Goal: Task Accomplishment & Management: Use online tool/utility

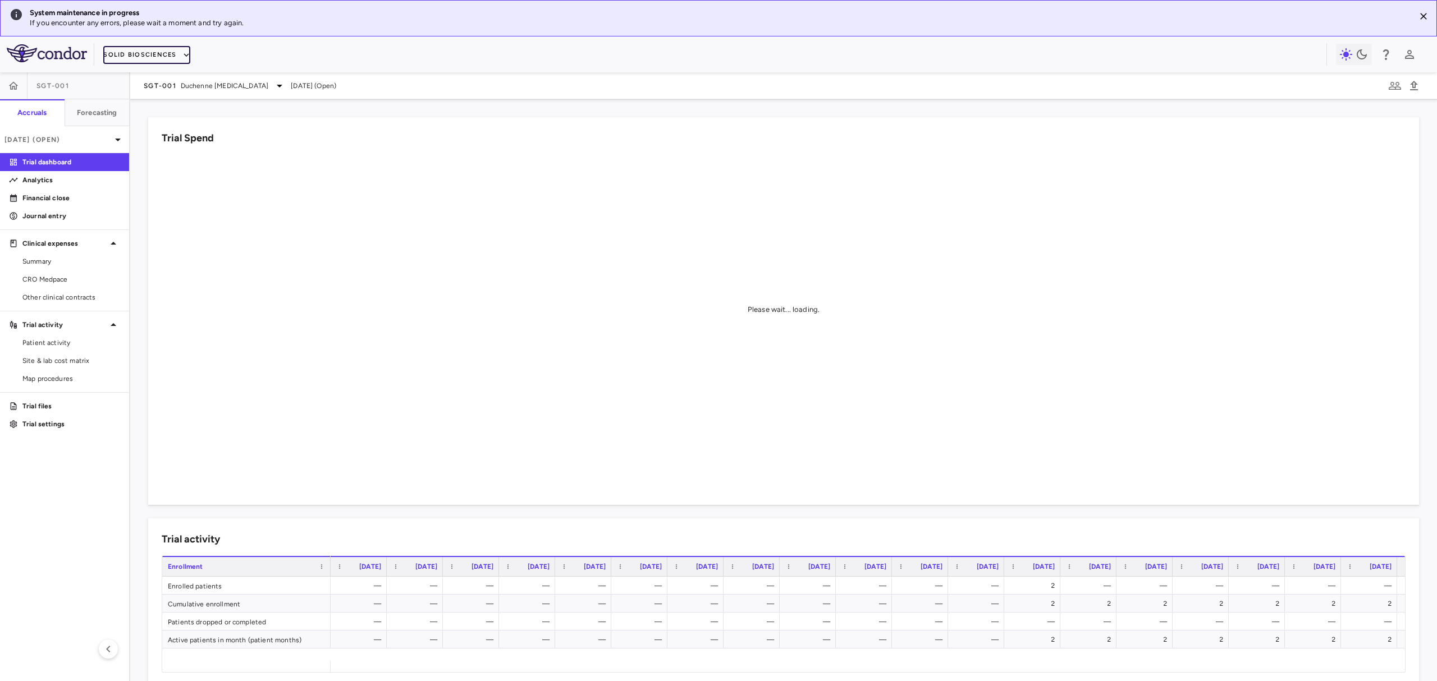
click at [135, 54] on button "Solid Biosciences" at bounding box center [146, 55] width 86 height 18
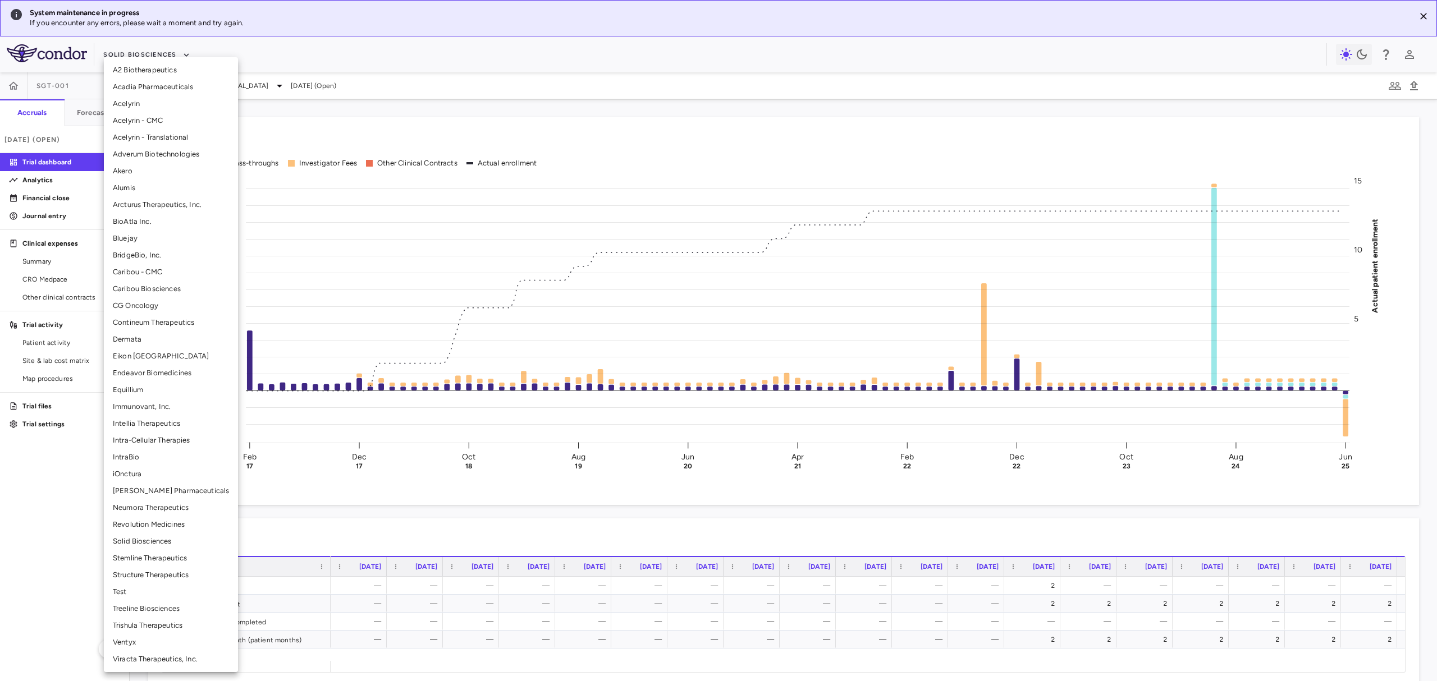
click at [347, 57] on div at bounding box center [718, 340] width 1437 height 681
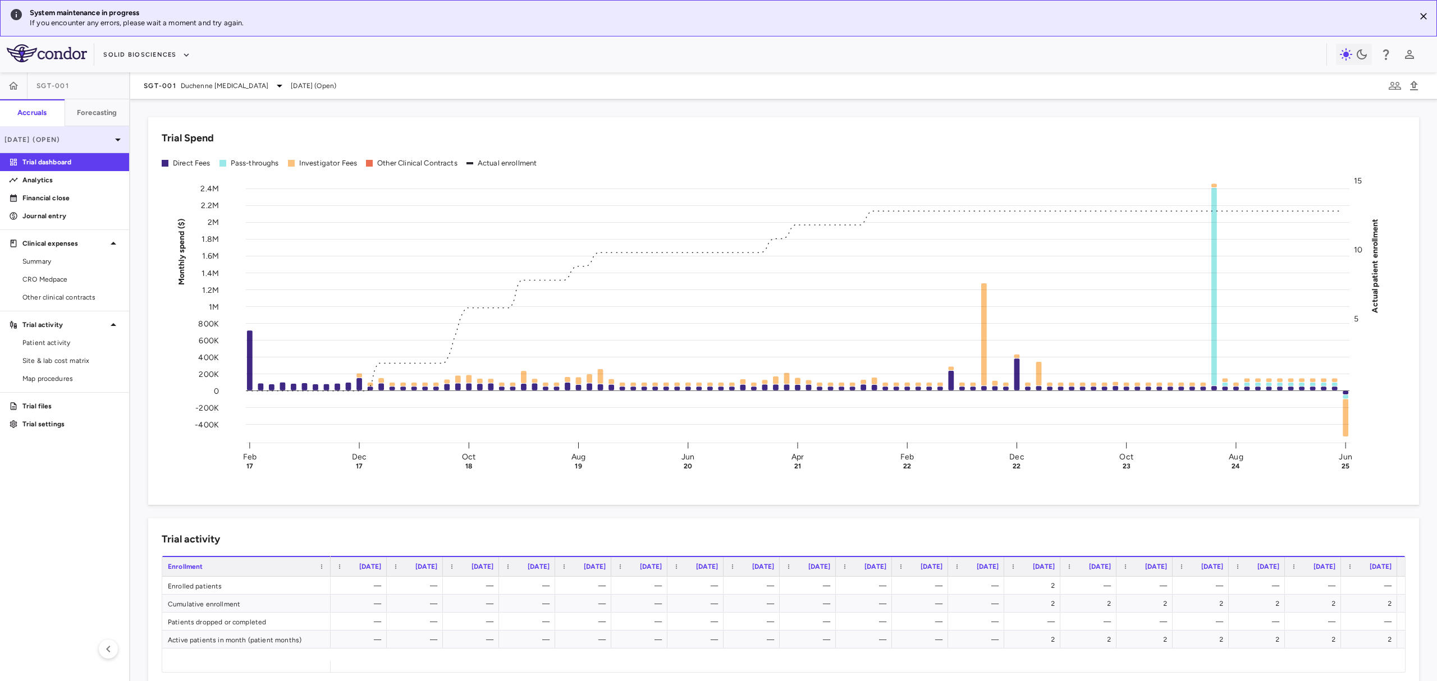
click at [70, 143] on p "[DATE] (Open)" at bounding box center [57, 140] width 107 height 10
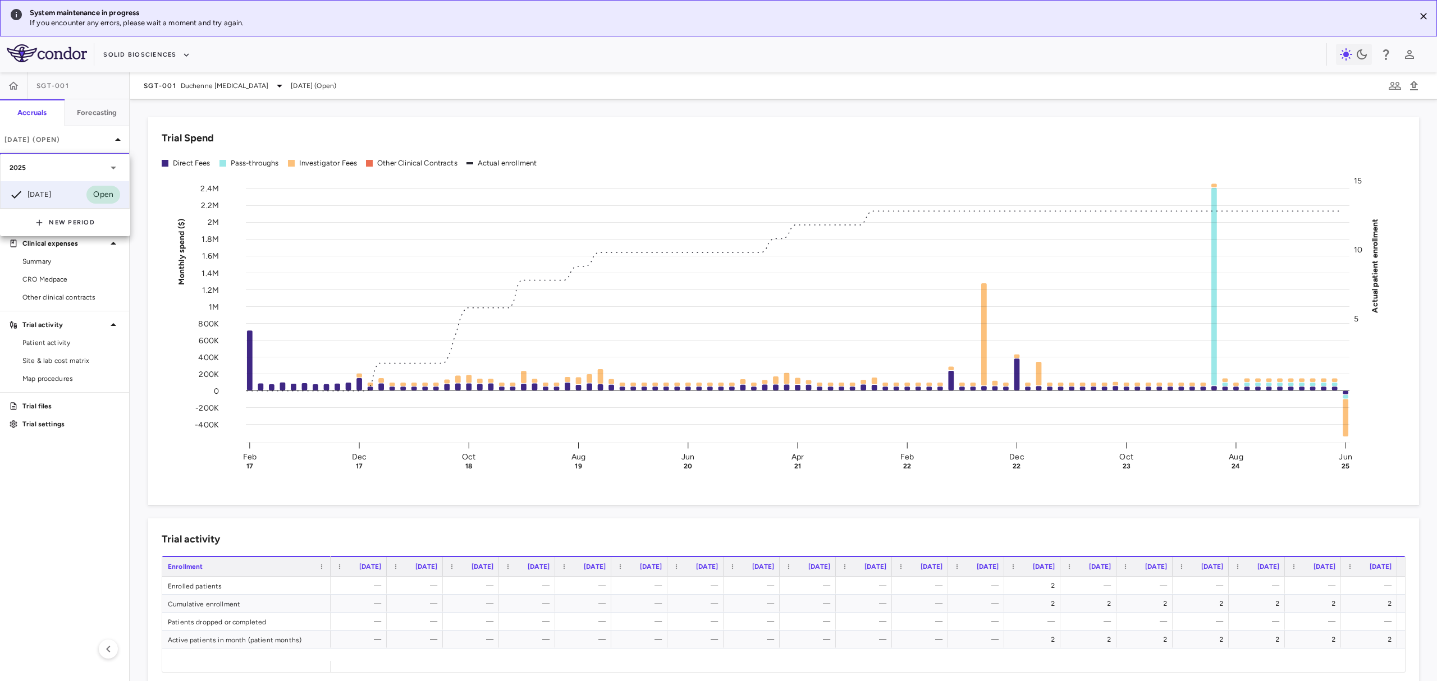
click at [177, 59] on div at bounding box center [718, 340] width 1437 height 681
click at [177, 57] on div "2025 [DATE] Open New Period" at bounding box center [718, 340] width 1437 height 681
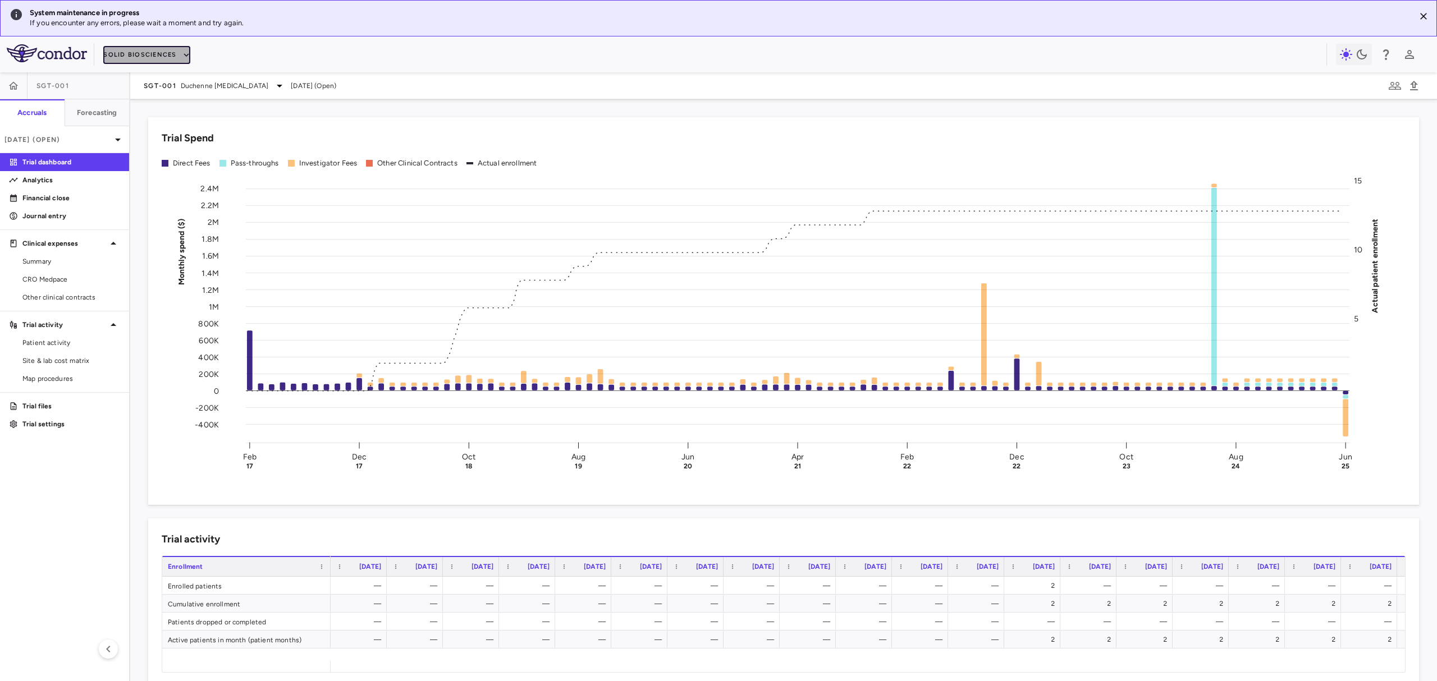
click at [177, 55] on button "Solid Biosciences" at bounding box center [146, 55] width 86 height 18
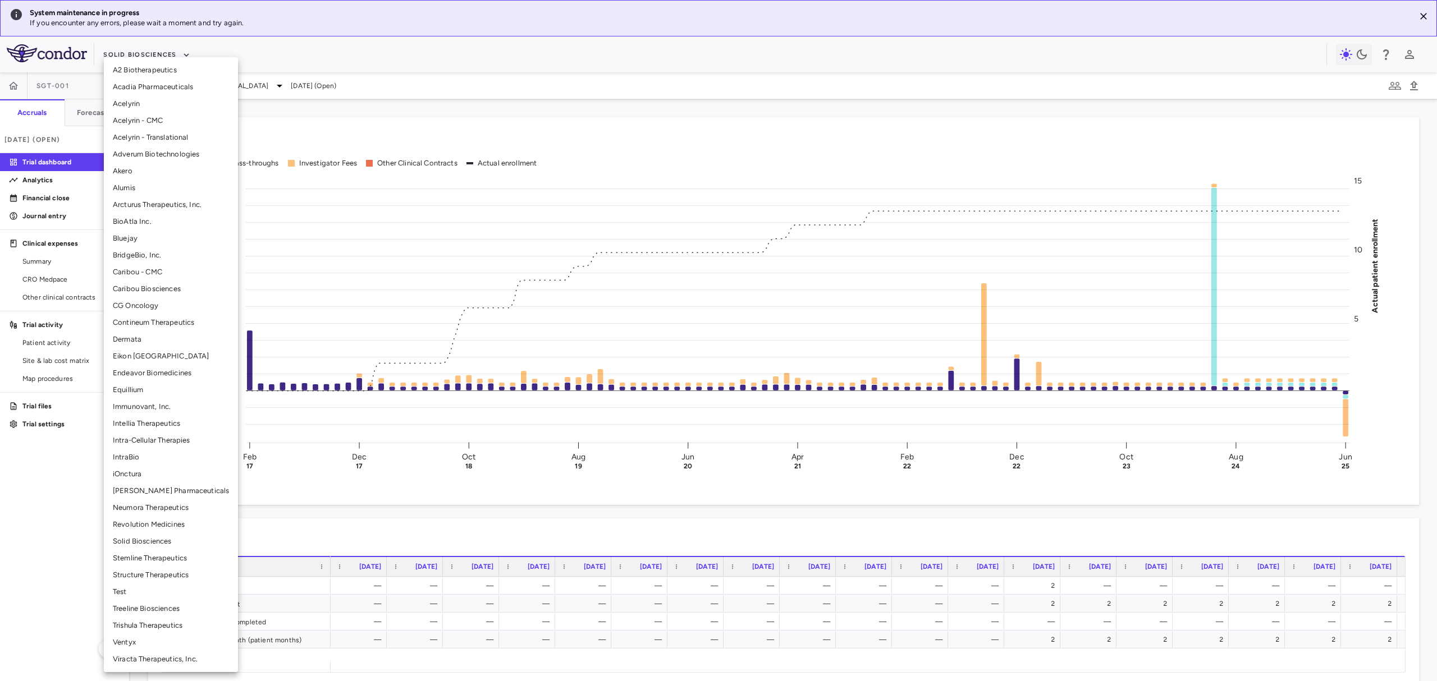
click at [144, 242] on li "Bluejay" at bounding box center [171, 238] width 134 height 17
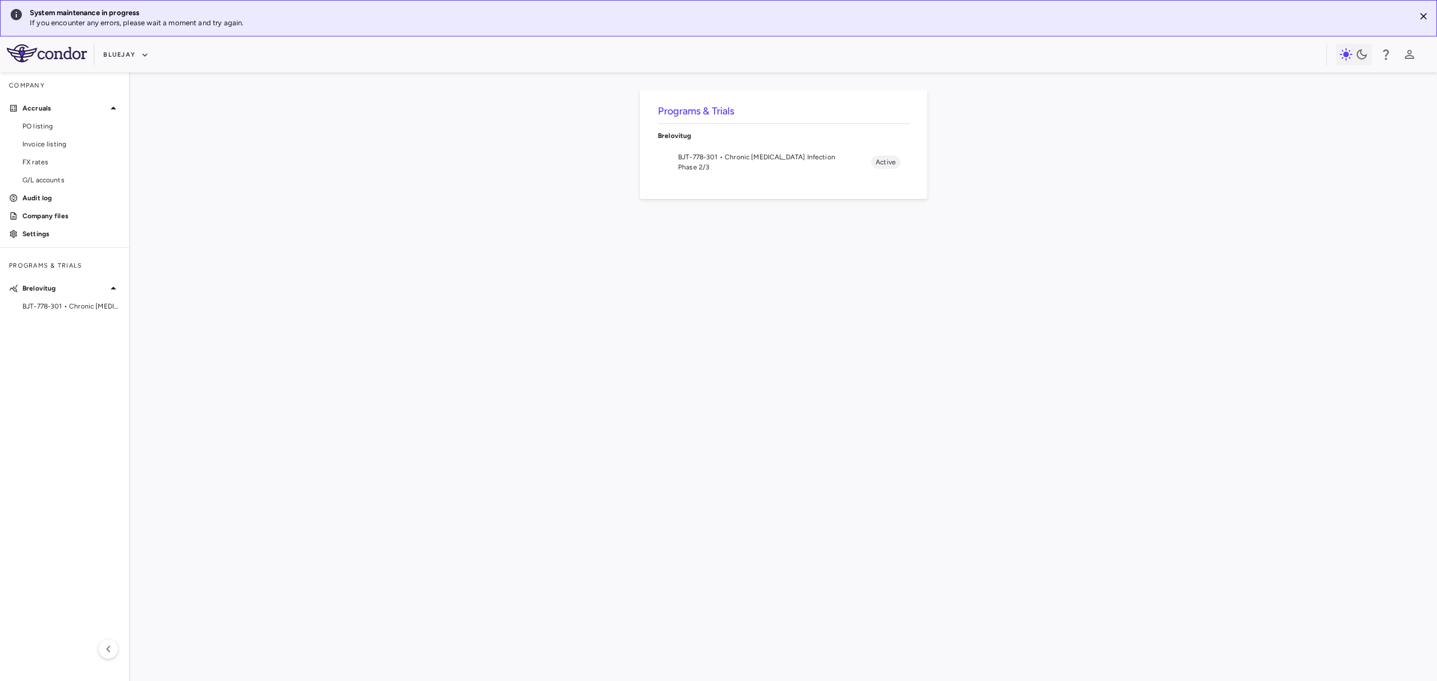
click at [781, 159] on span "BJT-778-301 • Chronic [MEDICAL_DATA] Infection" at bounding box center [774, 157] width 193 height 10
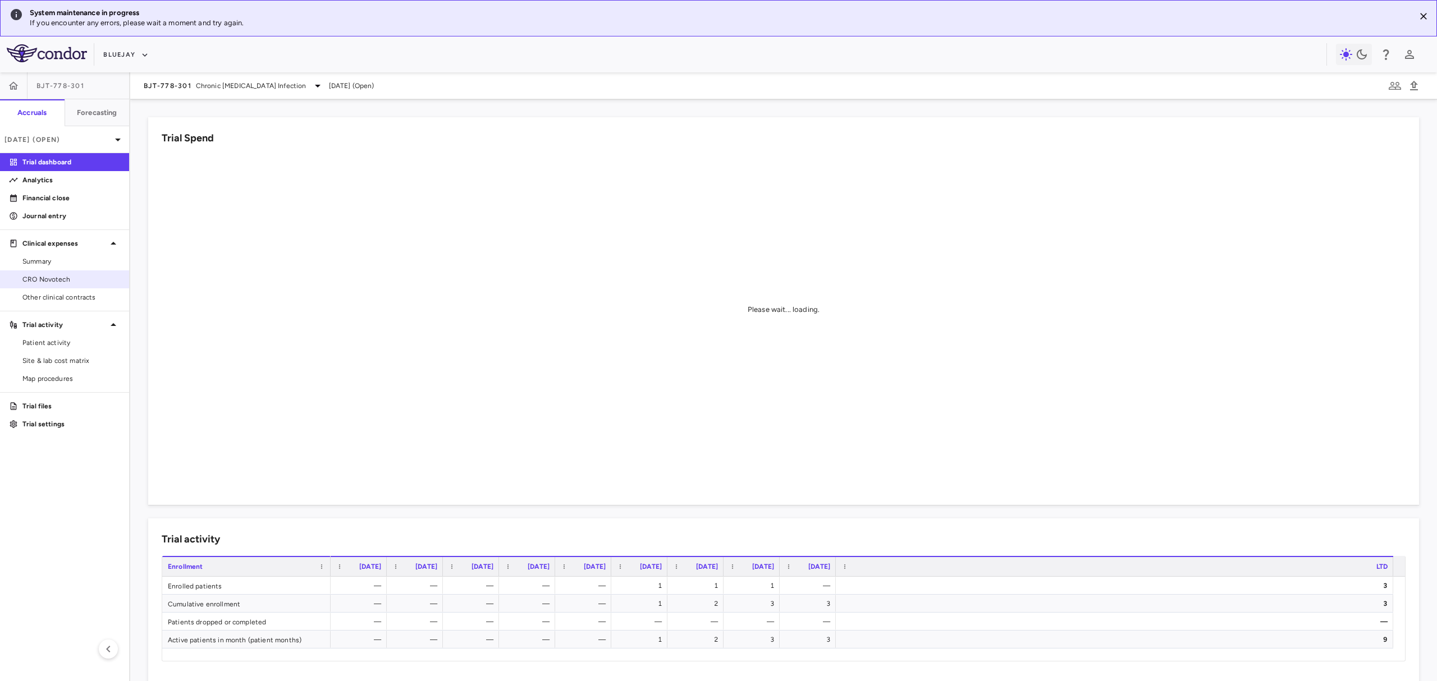
click at [44, 273] on link "CRO Novotech" at bounding box center [64, 279] width 129 height 17
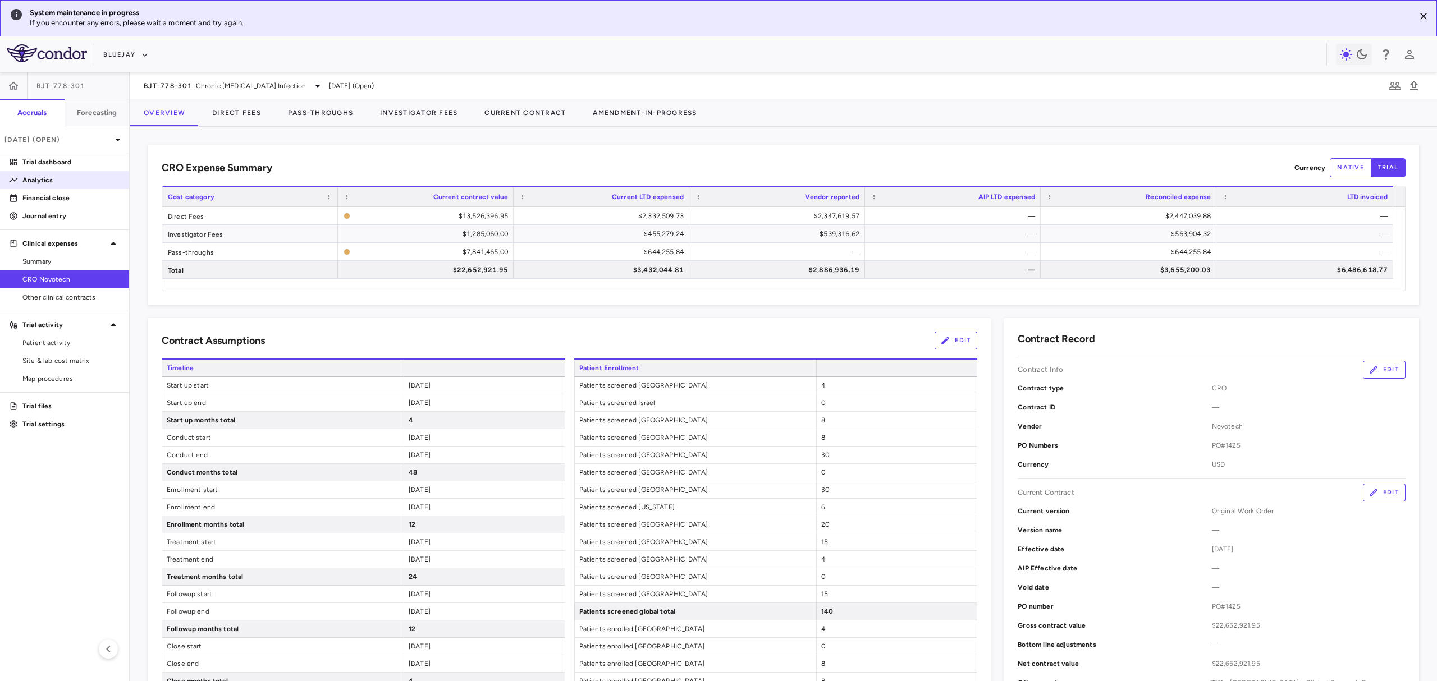
click at [66, 185] on p "Analytics" at bounding box center [71, 180] width 98 height 10
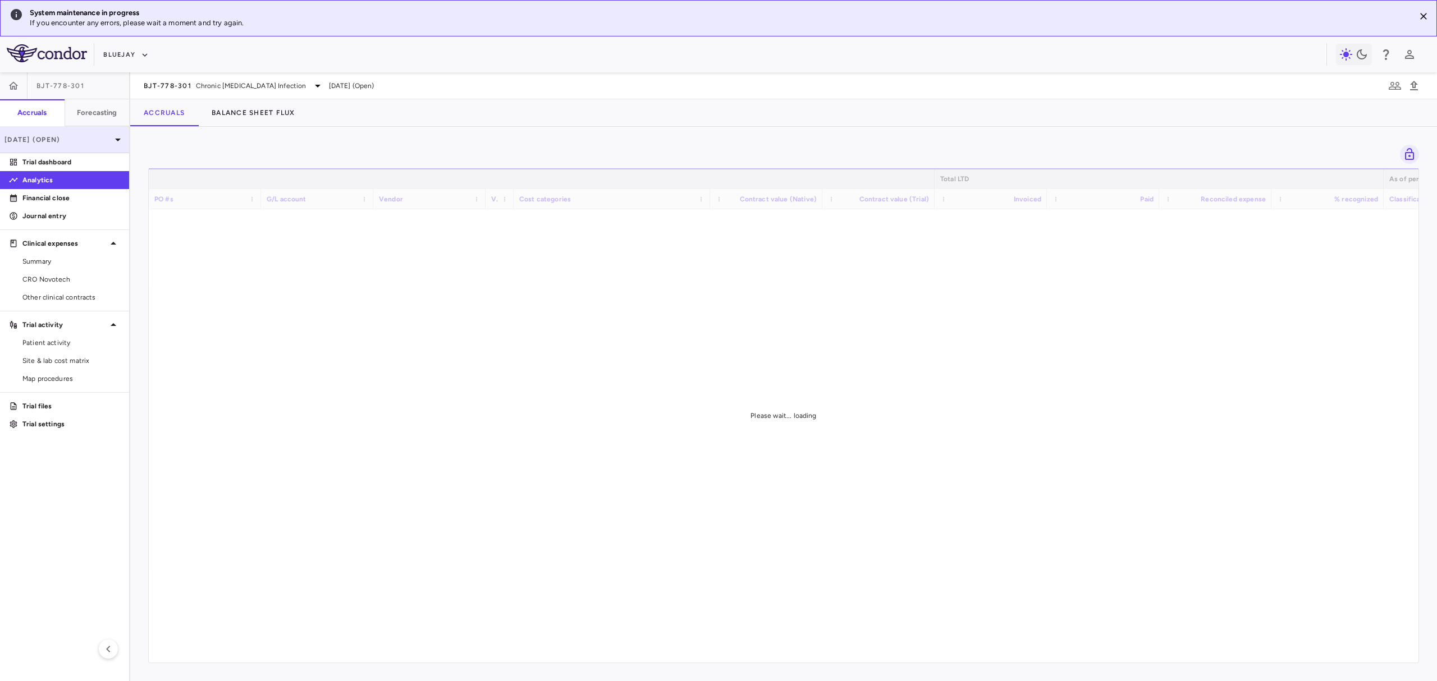
click at [86, 147] on div "[DATE] (Open)" at bounding box center [64, 139] width 129 height 27
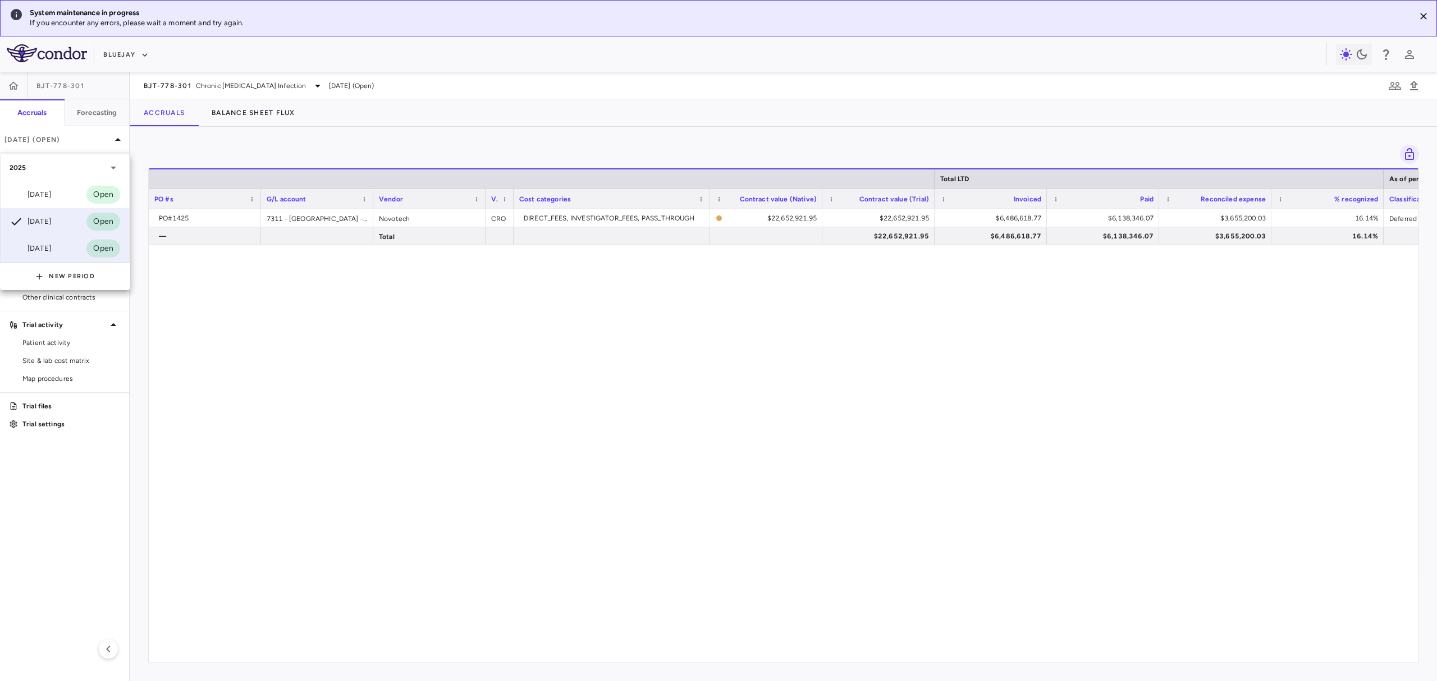
click at [51, 252] on div "[DATE]" at bounding box center [31, 248] width 42 height 13
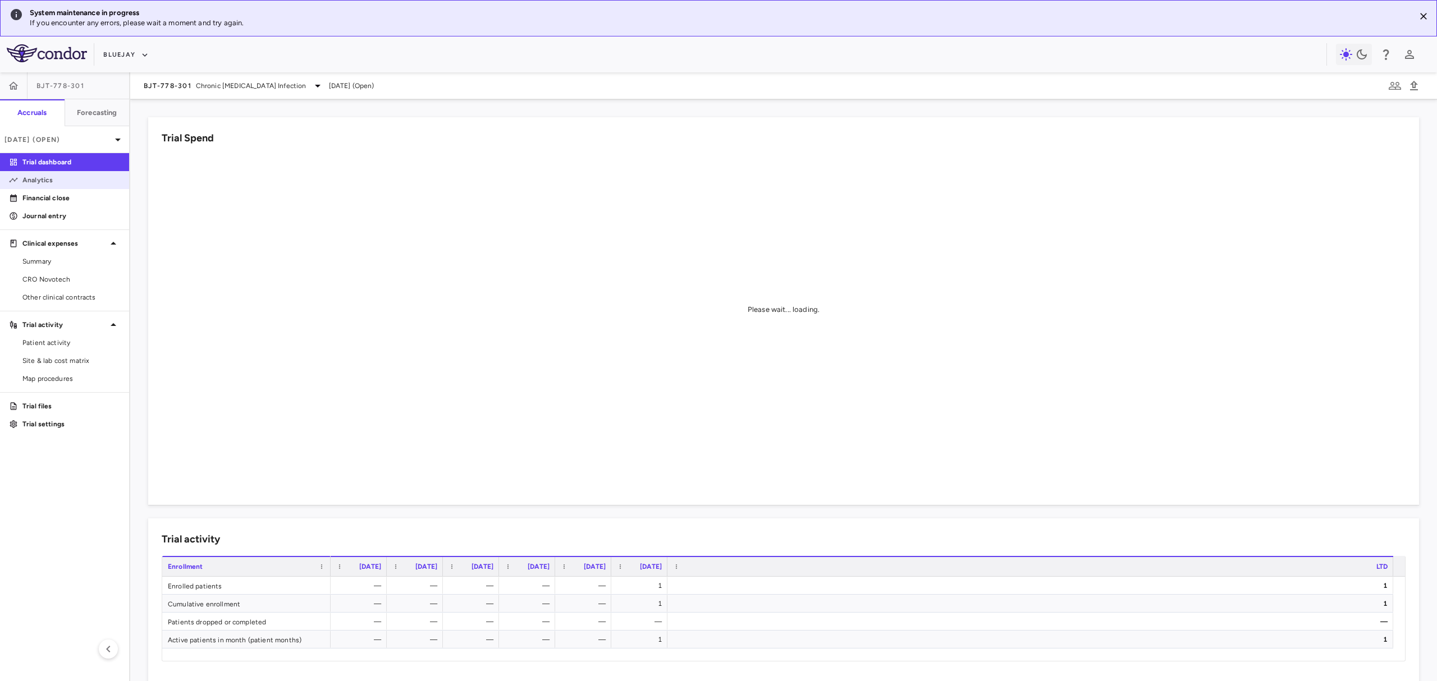
click at [74, 176] on p "Analytics" at bounding box center [71, 180] width 98 height 10
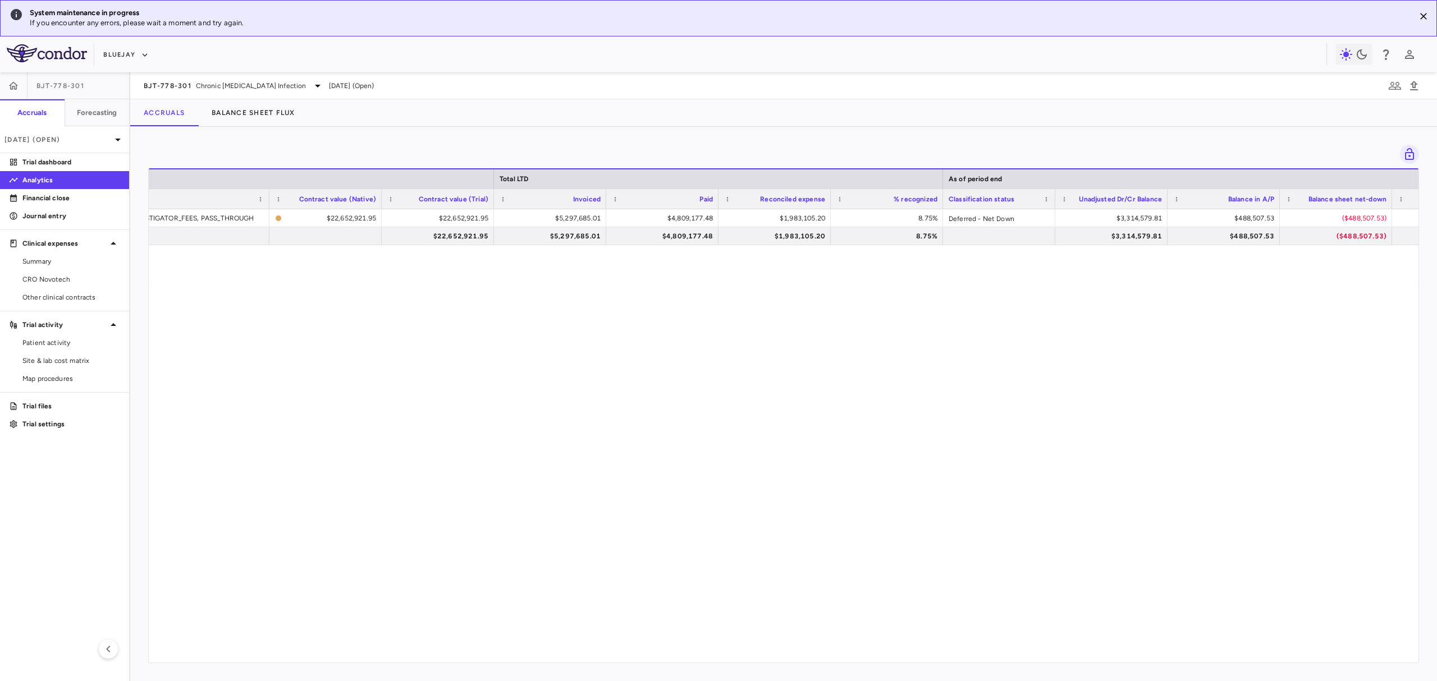
scroll to position [0, 863]
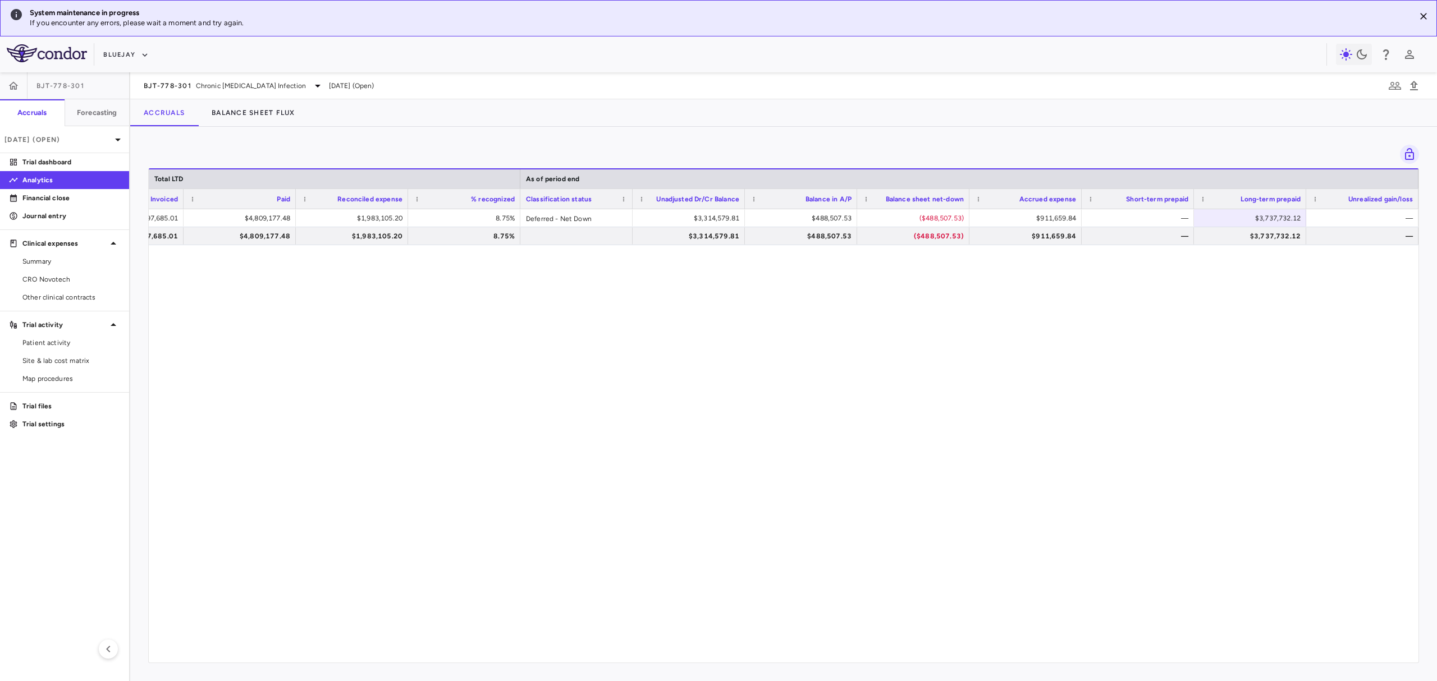
click at [1222, 212] on div "$3,737,732.12" at bounding box center [1252, 218] width 97 height 18
drag, startPoint x: 1230, startPoint y: 216, endPoint x: 1377, endPoint y: 225, distance: 146.8
click at [1377, 225] on div "**********" at bounding box center [352, 218] width 2133 height 18
type input "**********"
click at [1137, 366] on div "$22,652,921.95 $5,297,685.01 $4,809,177.48 $1,983,105.20 8.75% Deferred - Net D…" at bounding box center [784, 430] width 1270 height 442
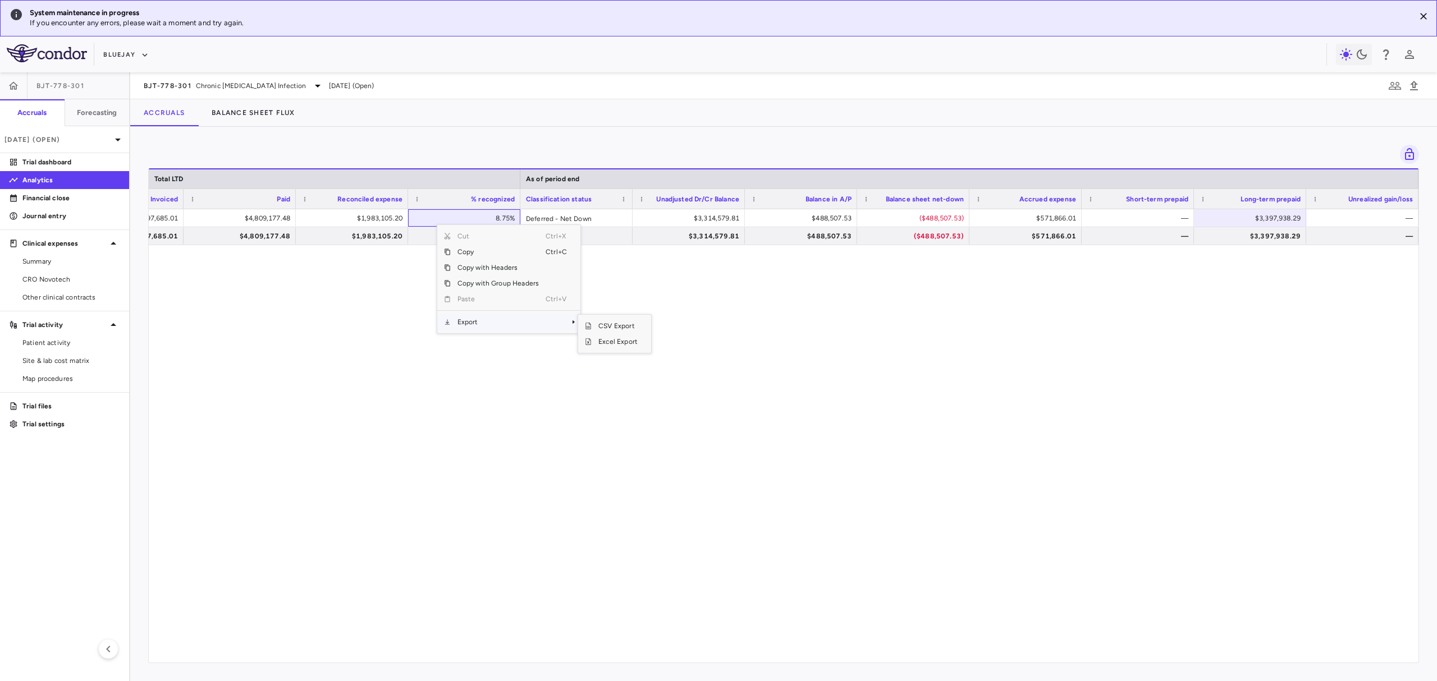
click at [463, 322] on span "Export" at bounding box center [498, 322] width 95 height 16
click at [611, 337] on span "Excel Export" at bounding box center [618, 342] width 53 height 16
